Goal: Find specific page/section: Locate a particular part of the current website

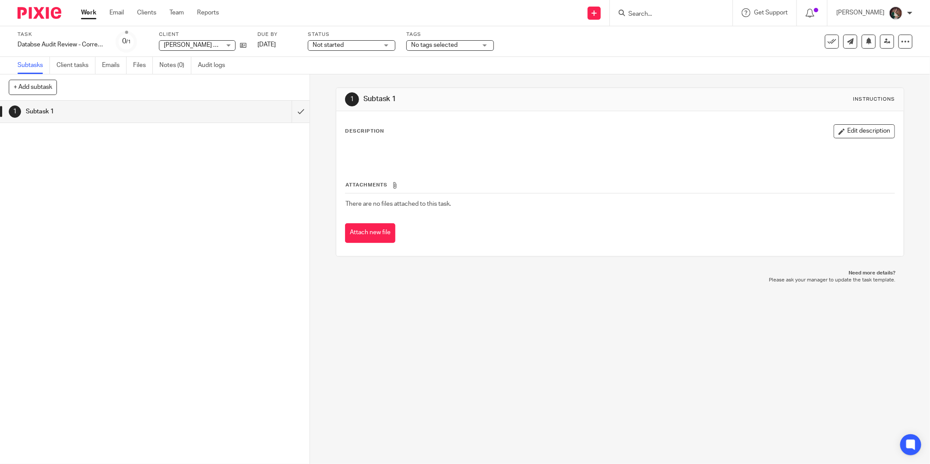
click at [653, 11] on input "Search" at bounding box center [667, 15] width 79 height 8
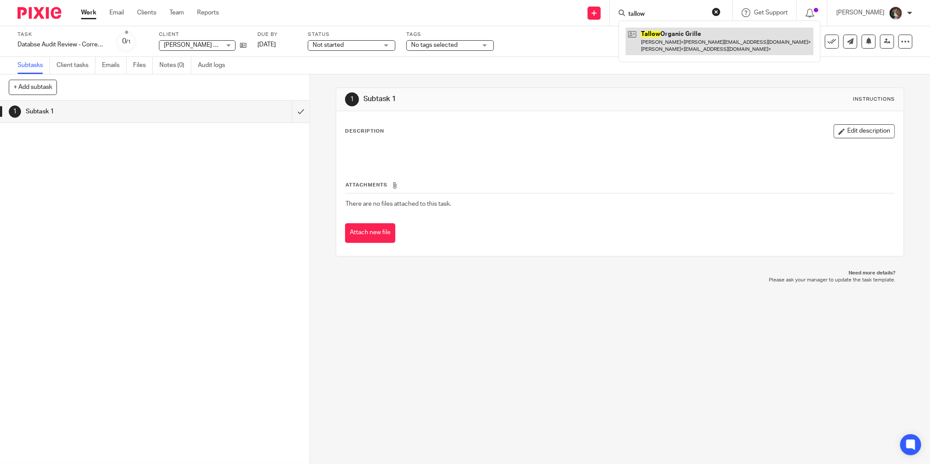
type input "tallow"
click at [671, 35] on link at bounding box center [720, 41] width 188 height 27
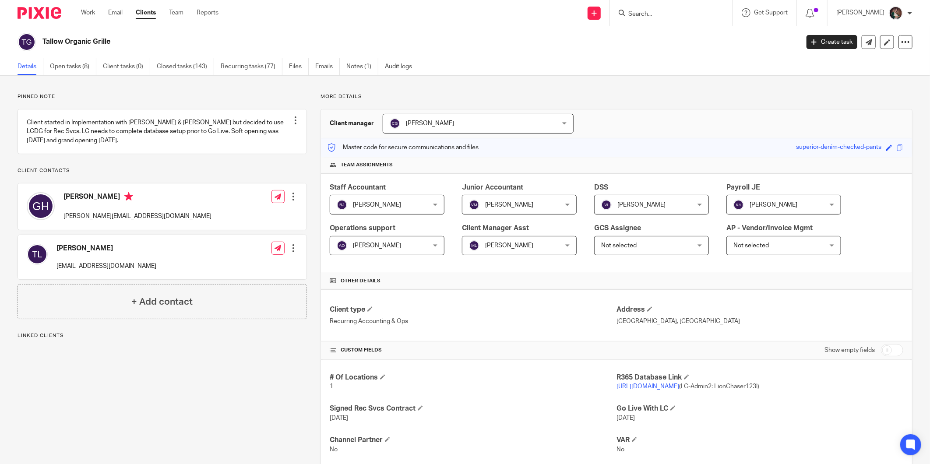
click at [632, 387] on link "[URL][DOMAIN_NAME]" at bounding box center [648, 387] width 63 height 6
click at [84, 11] on link "Work" at bounding box center [88, 12] width 14 height 9
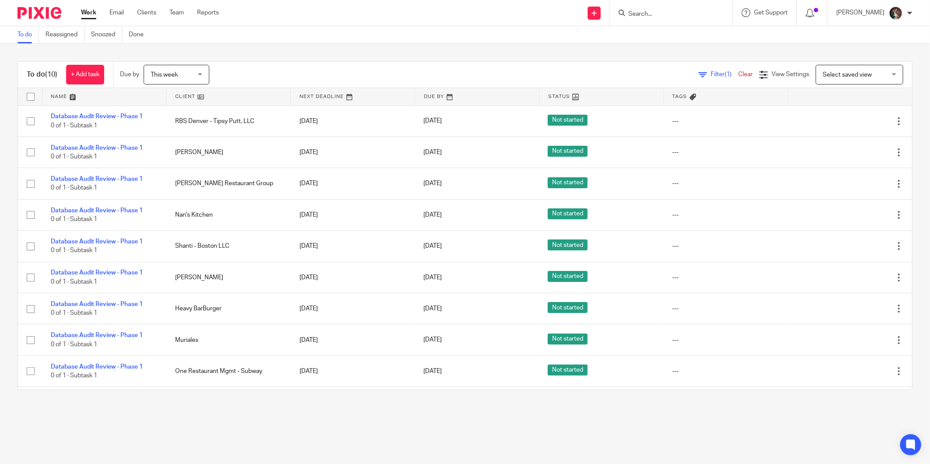
click at [703, 19] on div at bounding box center [671, 13] width 123 height 26
click at [685, 9] on form at bounding box center [674, 12] width 93 height 11
click at [662, 11] on input "Search" at bounding box center [667, 15] width 79 height 8
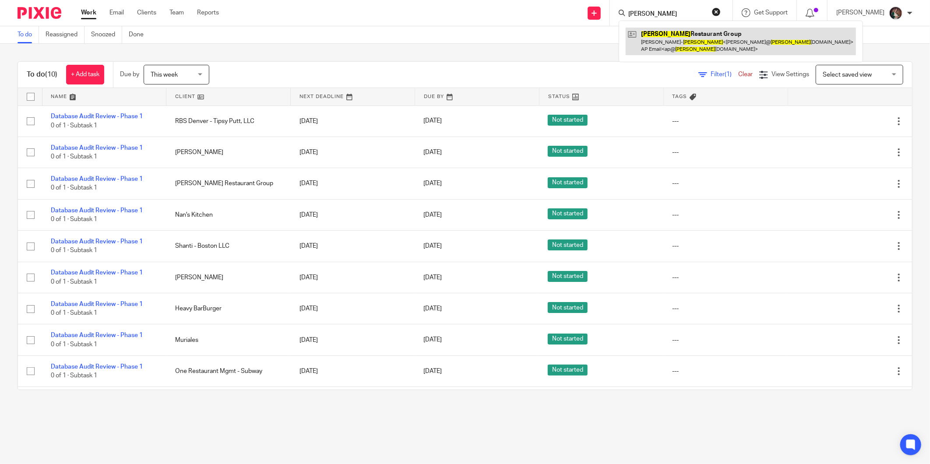
type input "tucker"
click at [663, 32] on link at bounding box center [741, 41] width 230 height 27
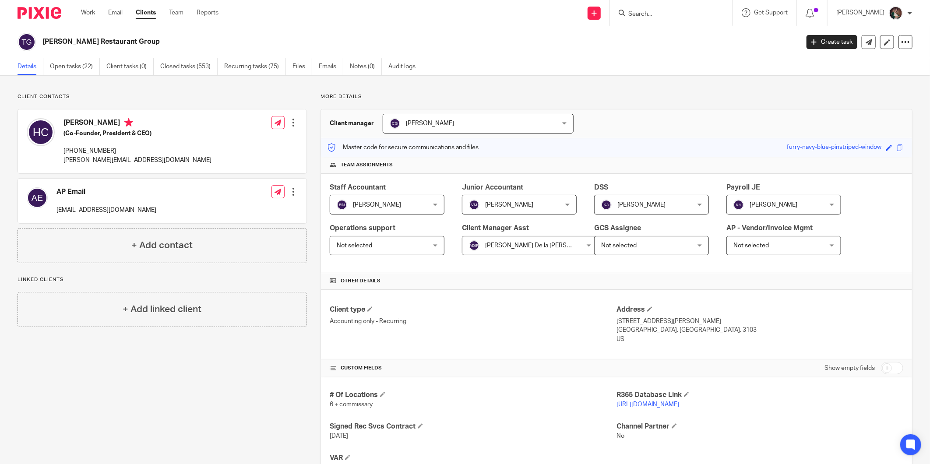
click at [625, 405] on link "[URL][DOMAIN_NAME]" at bounding box center [648, 405] width 63 height 6
